Goal: Information Seeking & Learning: Learn about a topic

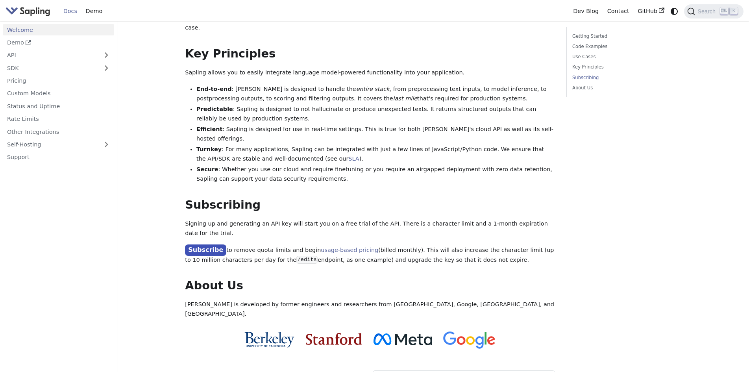
scroll to position [512, 0]
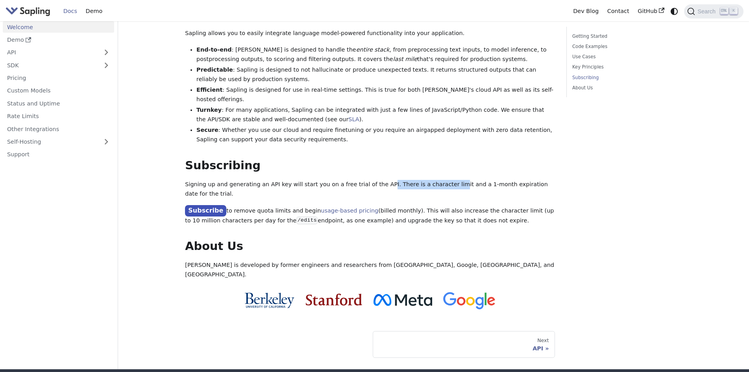
drag, startPoint x: 372, startPoint y: 148, endPoint x: 433, endPoint y: 144, distance: 61.5
click at [433, 180] on p "Signing up and generating an API key will start you on a free trial of the API.…" at bounding box center [370, 189] width 370 height 19
drag, startPoint x: 456, startPoint y: 146, endPoint x: 516, endPoint y: 147, distance: 59.8
click at [516, 180] on p "Signing up and generating an API key will start you on a free trial of the API.…" at bounding box center [370, 189] width 370 height 19
drag, startPoint x: 306, startPoint y: 148, endPoint x: 450, endPoint y: 143, distance: 144.5
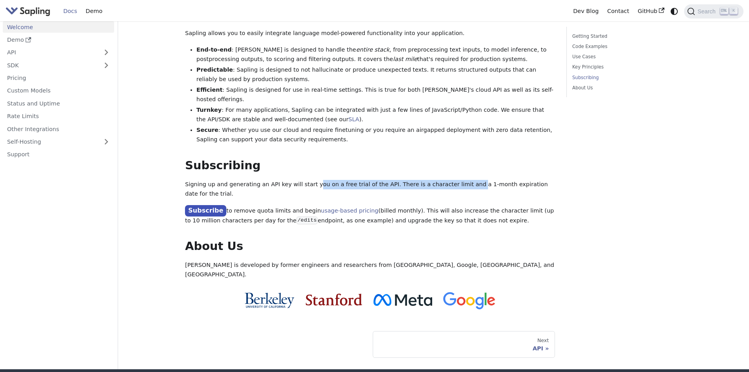
click at [450, 180] on p "Signing up and generating an API key will start you on a free trial of the API.…" at bounding box center [370, 189] width 370 height 19
click at [26, 111] on link "Rate Limits" at bounding box center [58, 116] width 111 height 11
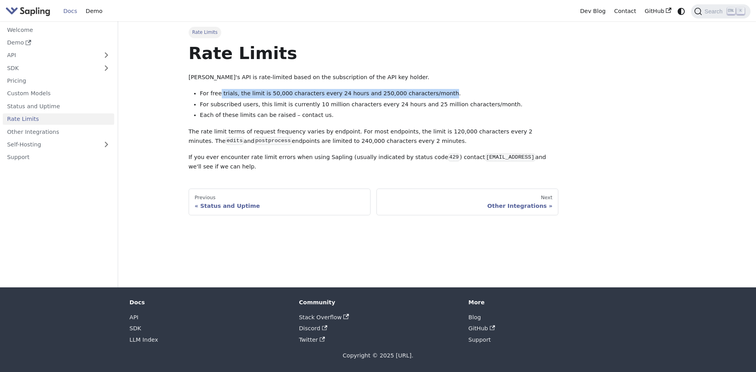
drag, startPoint x: 219, startPoint y: 91, endPoint x: 421, endPoint y: 87, distance: 202.3
click at [421, 87] on div "Rate Limits Sapling's API is rate-limited based on the subscription of the API …" at bounding box center [374, 107] width 370 height 129
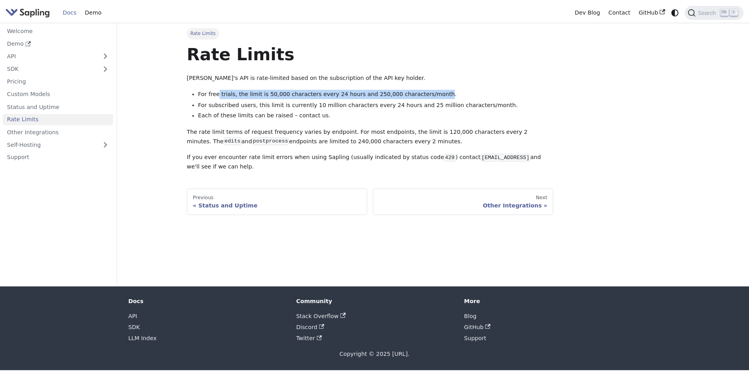
scroll to position [512, 0]
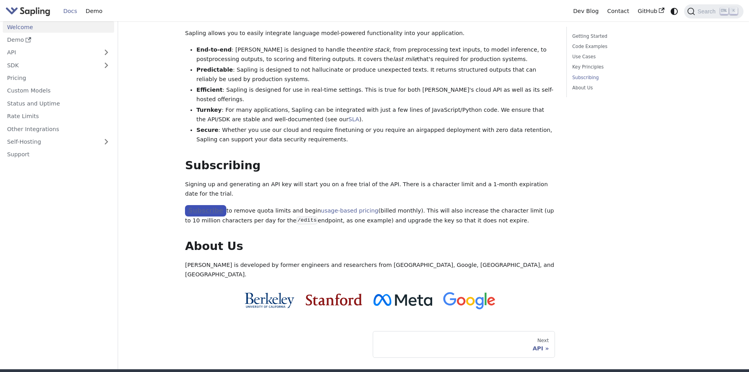
click at [205, 205] on link "Subscribe" at bounding box center [205, 210] width 41 height 11
click at [420, 180] on p "Signing up and generating an API key will start you on a free trial of the API.…" at bounding box center [370, 189] width 370 height 19
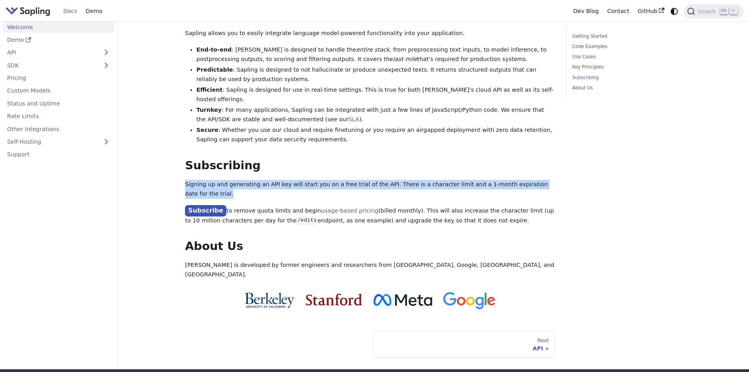
click at [420, 180] on p "Signing up and generating an API key will start you on a free trial of the API.…" at bounding box center [370, 189] width 370 height 19
click at [71, 123] on link "Other Integrations" at bounding box center [58, 128] width 111 height 11
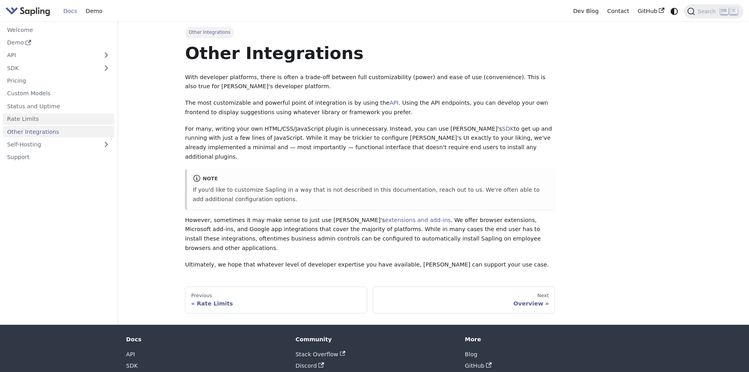
click at [48, 120] on link "Rate Limits" at bounding box center [58, 118] width 111 height 11
